Goal: Browse casually

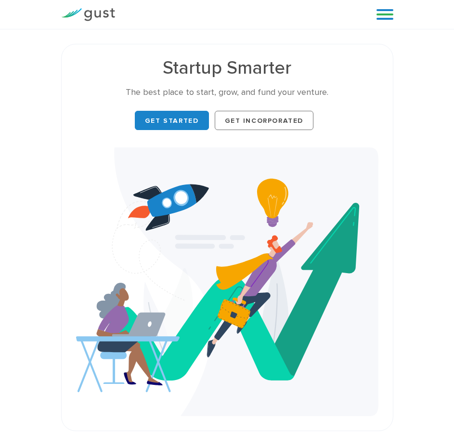
drag, startPoint x: 148, startPoint y: 58, endPoint x: 293, endPoint y: 79, distance: 145.9
click at [212, 64] on h1 "Startup Smarter" at bounding box center [227, 68] width 302 height 18
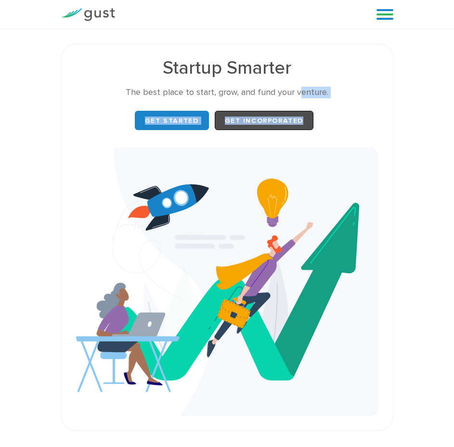
drag, startPoint x: 295, startPoint y: 85, endPoint x: 305, endPoint y: 114, distance: 30.4
click at [305, 114] on div "Startup Smarter The best place to start, grow, and fund your venture. Get Start…" at bounding box center [227, 96] width 302 height 74
click at [369, 87] on div "Startup Smarter The best place to start, grow, and fund your venture. Get Start…" at bounding box center [227, 96] width 317 height 74
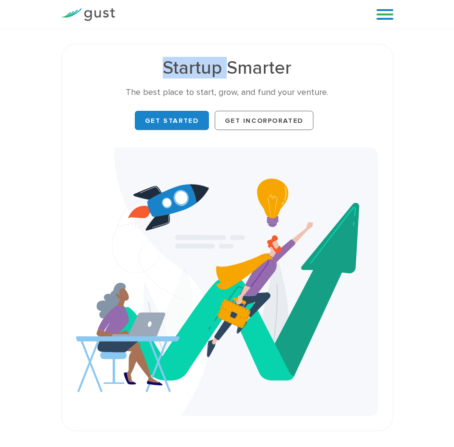
drag, startPoint x: 161, startPoint y: 63, endPoint x: 250, endPoint y: 74, distance: 89.7
click at [233, 71] on h1 "Startup Smarter" at bounding box center [227, 68] width 302 height 18
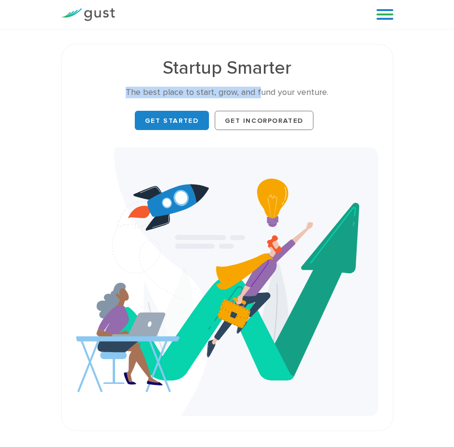
drag, startPoint x: 268, startPoint y: 75, endPoint x: 289, endPoint y: 59, distance: 25.8
click at [289, 59] on div "Startup Smarter The best place to start, grow, and fund your venture. Get Start…" at bounding box center [227, 96] width 302 height 74
click at [289, 59] on h1 "Startup Smarter" at bounding box center [227, 68] width 302 height 18
drag, startPoint x: 166, startPoint y: 64, endPoint x: 180, endPoint y: 64, distance: 14.0
click at [169, 64] on h1 "Startup Smarter" at bounding box center [227, 68] width 302 height 18
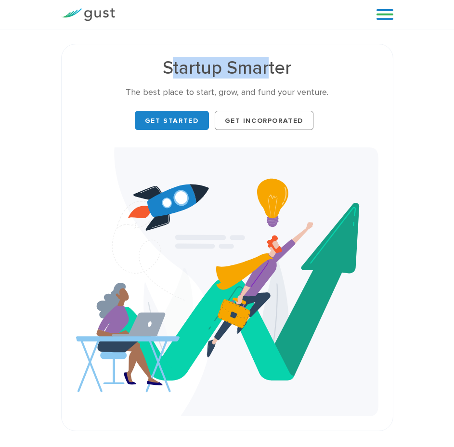
drag, startPoint x: 180, startPoint y: 64, endPoint x: 262, endPoint y: 72, distance: 82.2
click at [265, 72] on h1 "Startup Smarter" at bounding box center [227, 68] width 302 height 18
click at [173, 59] on h1 "Startup Smarter" at bounding box center [227, 68] width 302 height 18
click at [198, 69] on h1 "Startup Smarter" at bounding box center [227, 68] width 302 height 18
drag, startPoint x: 212, startPoint y: 71, endPoint x: 270, endPoint y: 72, distance: 57.8
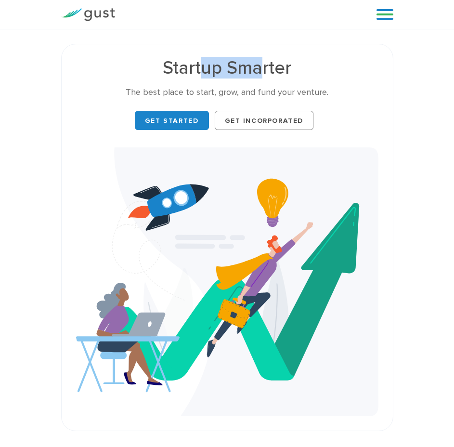
click at [269, 72] on h1 "Startup Smarter" at bounding box center [227, 68] width 302 height 18
drag, startPoint x: 312, startPoint y: 68, endPoint x: 255, endPoint y: 68, distance: 57.3
click at [302, 68] on h1 "Startup Smarter" at bounding box center [227, 68] width 302 height 18
click at [269, 68] on h1 "Startup Smarter" at bounding box center [227, 68] width 302 height 18
drag, startPoint x: 255, startPoint y: 68, endPoint x: 196, endPoint y: 63, distance: 59.4
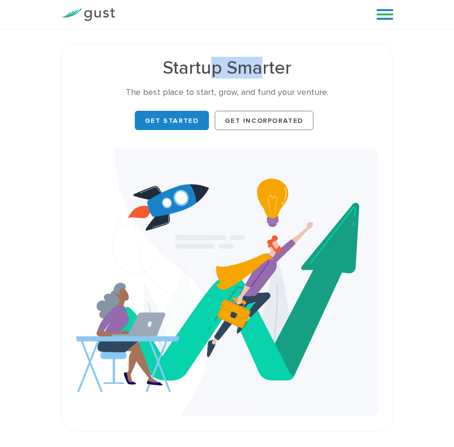
click at [209, 65] on h1 "Startup Smarter" at bounding box center [227, 68] width 302 height 18
drag, startPoint x: 163, startPoint y: 60, endPoint x: 292, endPoint y: 65, distance: 129.5
click at [292, 65] on h1 "Startup Smarter" at bounding box center [227, 68] width 302 height 18
copy h1 "Startup Smarter"
